Goal: Information Seeking & Learning: Learn about a topic

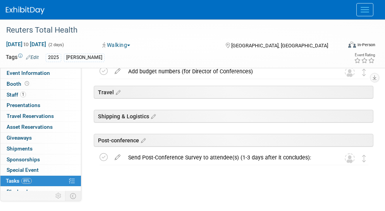
click at [0, 0] on icon at bounding box center [0, 0] width 0 height 0
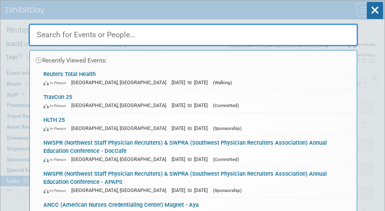
click at [181, 32] on input "text" at bounding box center [194, 35] width 330 height 22
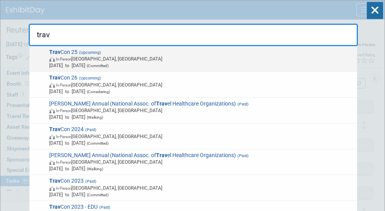
type input "trav"
click at [71, 62] on span "In-Person Las Vegas, NV" at bounding box center [201, 58] width 305 height 7
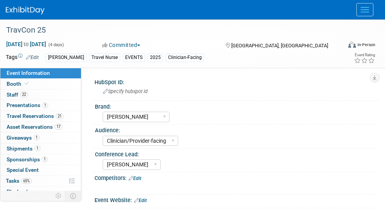
select select "[PERSON_NAME]"
select select "Clinician/Provider-facing"
select select "[PERSON_NAME]"
click at [18, 157] on span "Sponsorships 1" at bounding box center [27, 159] width 41 height 6
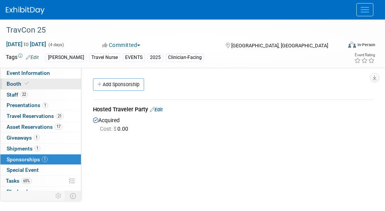
click at [12, 84] on span "Booth" at bounding box center [19, 84] width 24 height 6
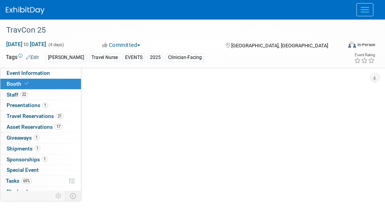
select select "20'x20'"
select select "Yes"
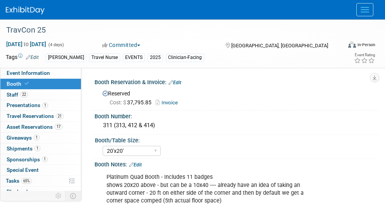
click at [0, 0] on link "Search" at bounding box center [0, 0] width 0 height 0
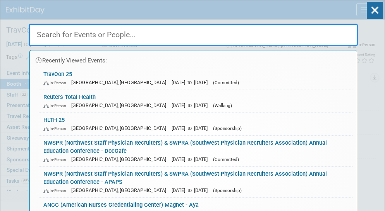
click at [230, 37] on input "text" at bounding box center [194, 35] width 330 height 22
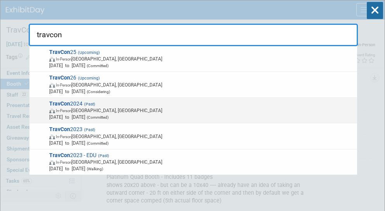
type input "travcon"
click at [60, 121] on span "TravCon 2024 (Past) In-Person Las Vegas, NV Sep 22, 2024 to Sep 25, 2024 (Commi…" at bounding box center [201, 110] width 308 height 20
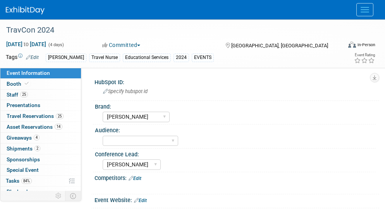
select select "[PERSON_NAME]"
click at [19, 85] on span "Booth" at bounding box center [19, 84] width 24 height 6
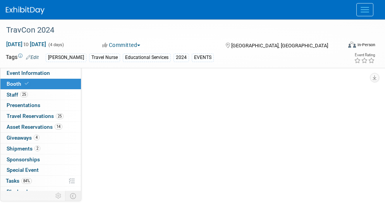
select select "10'x30'"
select select "Yes"
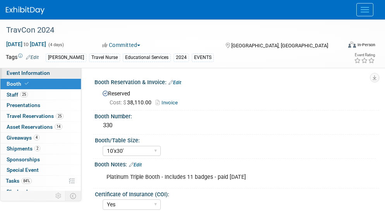
click at [18, 72] on span "Event Information" at bounding box center [28, 73] width 43 height 6
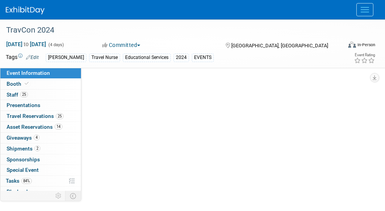
select select "[PERSON_NAME]"
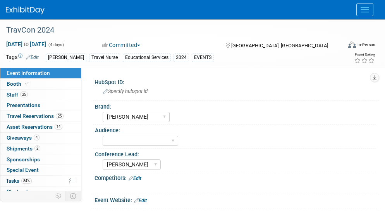
click at [0, 0] on icon at bounding box center [0, 0] width 0 height 0
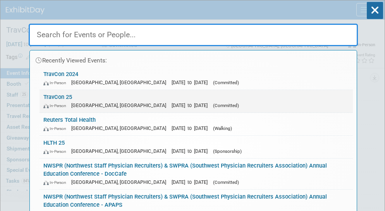
click at [54, 102] on div "In-Person Las Vegas, NV Sep 21, 2025 to Sep 24, 2025 (Committed)" at bounding box center [196, 105] width 306 height 8
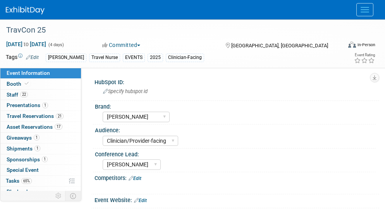
select select "[PERSON_NAME]"
select select "Clinician/Provider-facing"
select select "[PERSON_NAME]"
click at [10, 82] on span "Booth" at bounding box center [19, 84] width 24 height 6
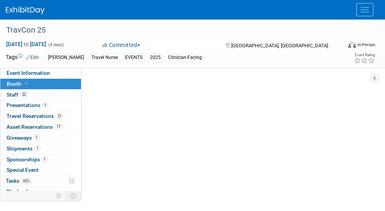
select select "20'x20'"
select select "Yes"
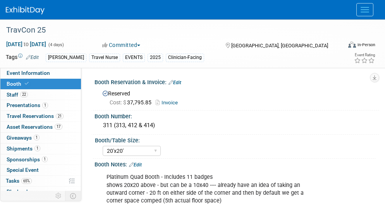
click at [0, 0] on icon at bounding box center [0, 0] width 0 height 0
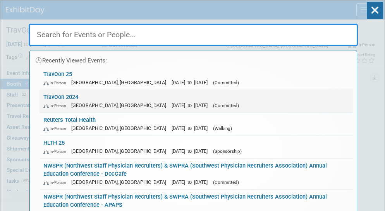
click at [71, 104] on span "[GEOGRAPHIC_DATA], [GEOGRAPHIC_DATA]" at bounding box center [120, 105] width 99 height 6
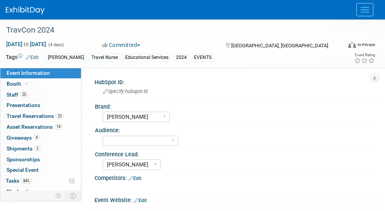
select select "[PERSON_NAME]"
click at [22, 85] on span "Booth" at bounding box center [19, 84] width 24 height 6
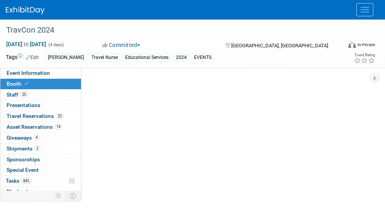
select select "10'x30'"
select select "Yes"
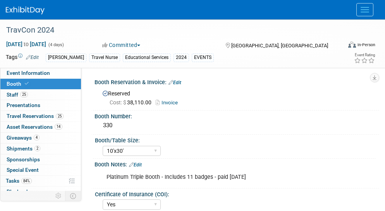
click at [169, 102] on link "Invoice" at bounding box center [169, 103] width 26 height 6
click at [352, 201] on div "Yes No" at bounding box center [239, 203] width 273 height 12
click at [0, 0] on link "Events" at bounding box center [0, 0] width 0 height 0
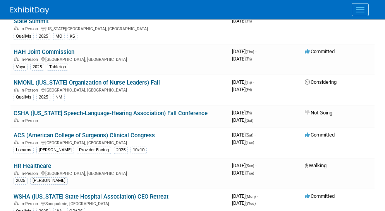
scroll to position [973, 0]
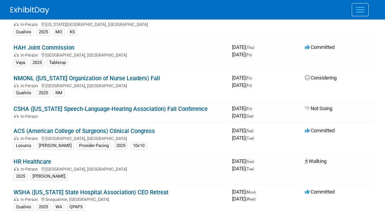
drag, startPoint x: 387, startPoint y: 13, endPoint x: 394, endPoint y: 55, distance: 42.4
click at [101, 128] on link "ACS (American College of Surgeons) Clinical Congress" at bounding box center [84, 131] width 141 height 7
click at [37, 113] on div "In-Person" at bounding box center [120, 116] width 212 height 6
click at [42, 128] on link "ACS (American College of Surgeons) Clinical Congress" at bounding box center [84, 131] width 141 height 7
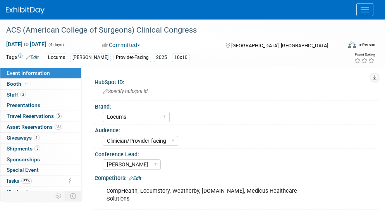
select select "Locums"
select select "Clinician/Provider-facing"
select select "[PERSON_NAME]"
click at [7, 95] on span "Staff 3" at bounding box center [16, 94] width 19 height 6
select select "Locums"
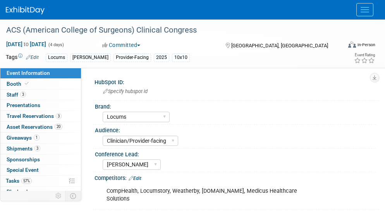
select select "Clinician/Provider-facing"
select select "[PERSON_NAME]"
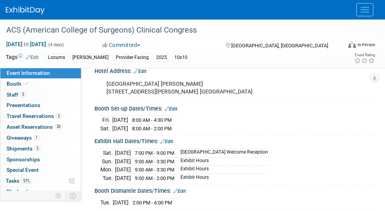
scroll to position [201, 0]
